Goal: Communication & Community: Share content

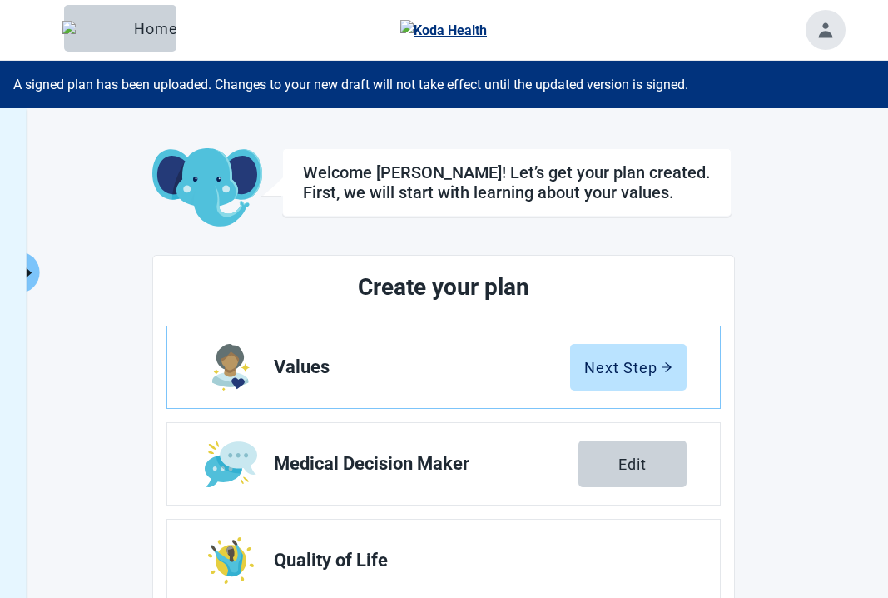
click at [242, 89] on div "A signed plan has been uploaded. Changes to your new draft will not take effect…" at bounding box center [444, 84] width 888 height 47
click at [35, 277] on button "Click to view full menu" at bounding box center [29, 272] width 21 height 42
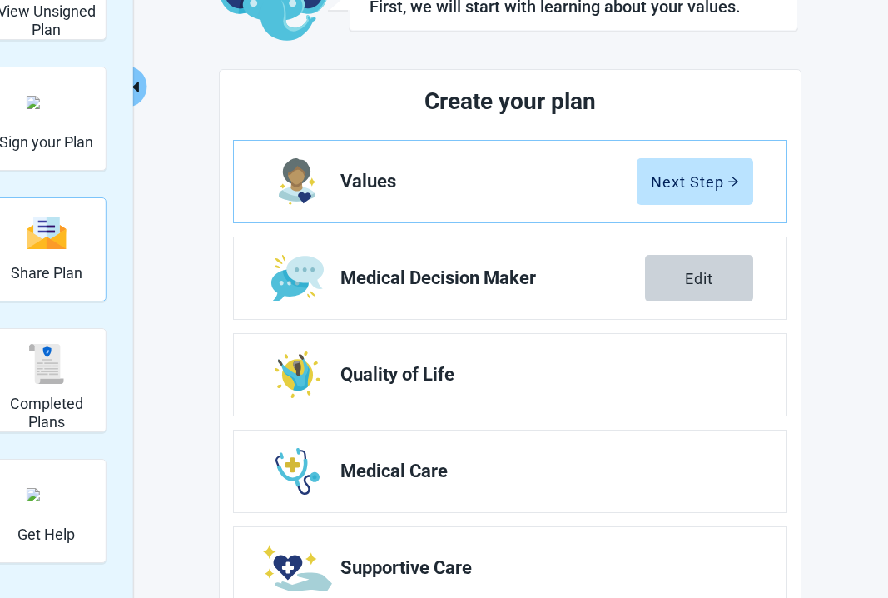
scroll to position [190, 0]
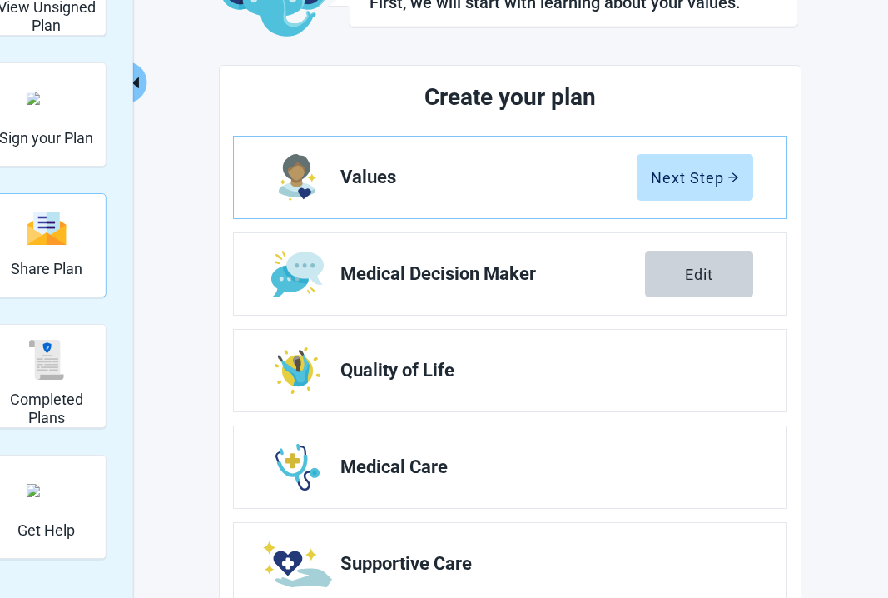
click at [33, 226] on img "Share Plan" at bounding box center [47, 229] width 40 height 36
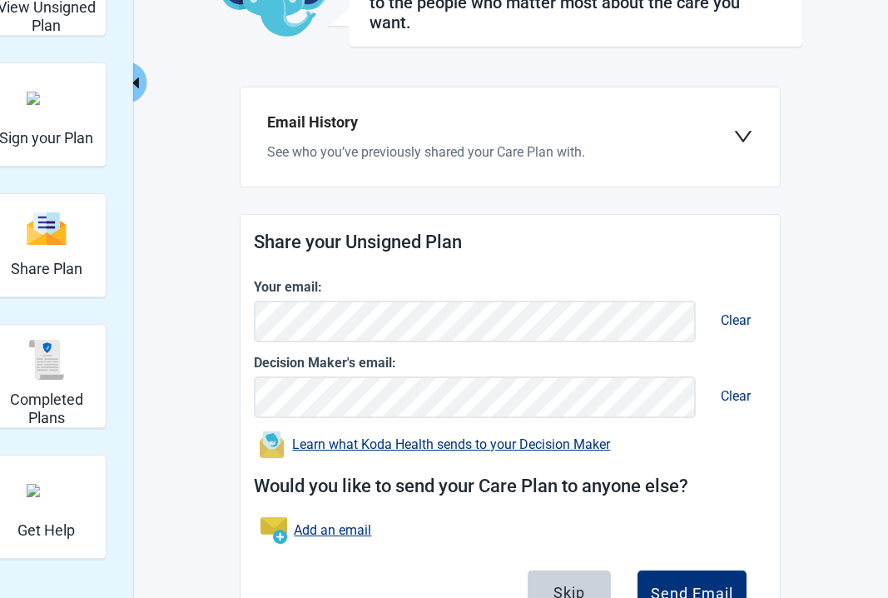
scroll to position [270, 0]
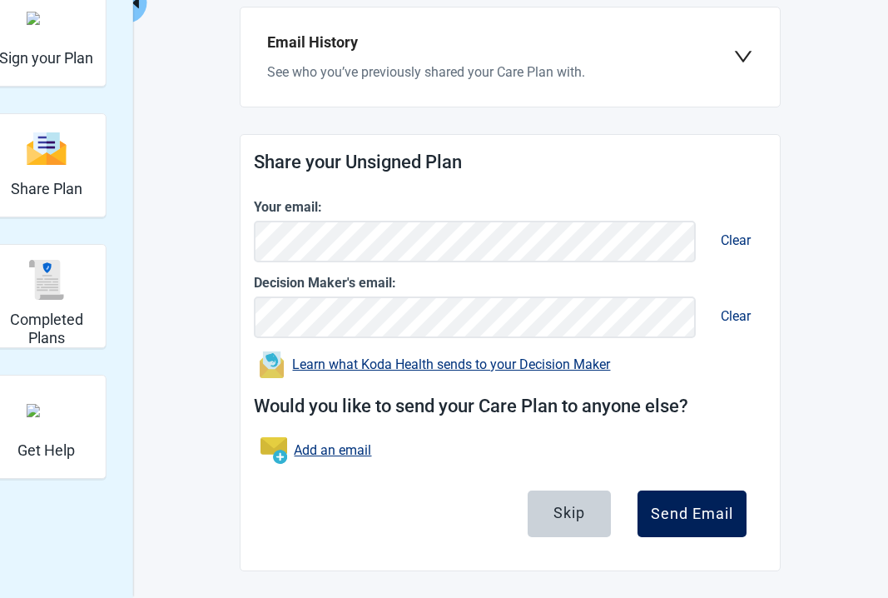
click at [694, 509] on div "Send Email" at bounding box center [692, 513] width 82 height 17
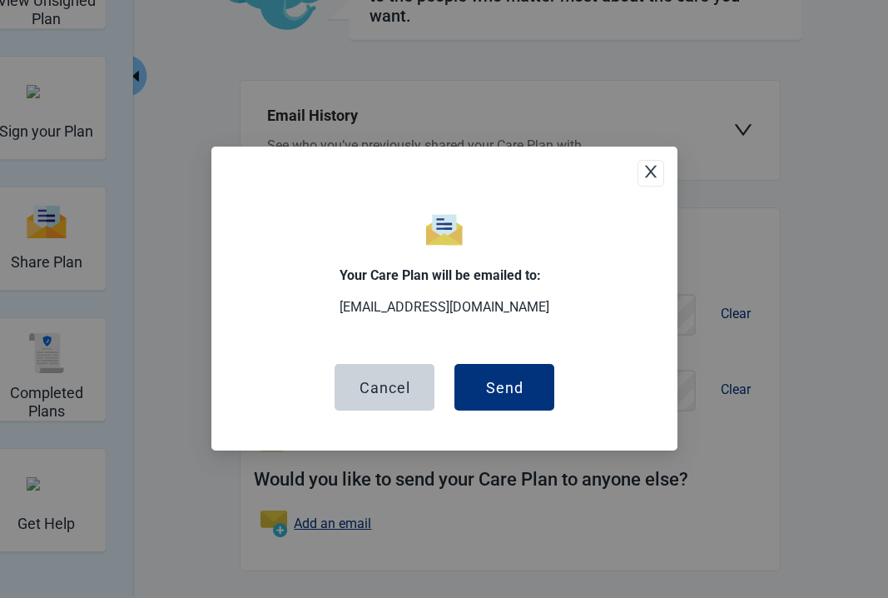
scroll to position [196, 0]
click at [527, 380] on button "Send" at bounding box center [504, 388] width 100 height 47
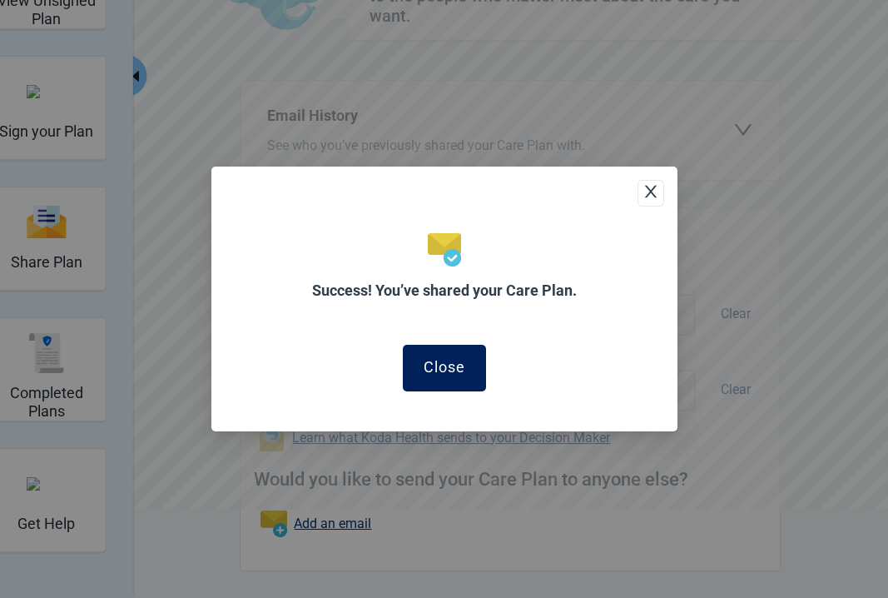
click at [442, 353] on button "Close" at bounding box center [444, 368] width 83 height 47
